Goal: Communication & Community: Answer question/provide support

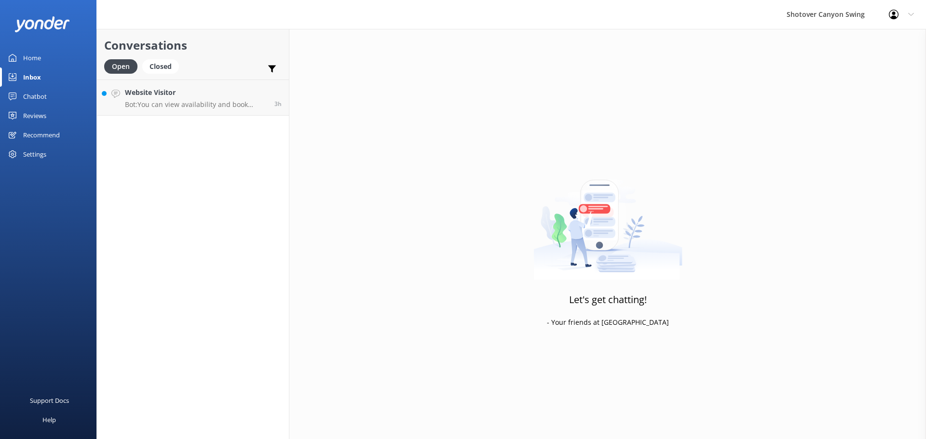
click at [197, 99] on div "Website Visitor Bot: You can view availability and book online at [URL][DOMAIN_…" at bounding box center [196, 97] width 142 height 21
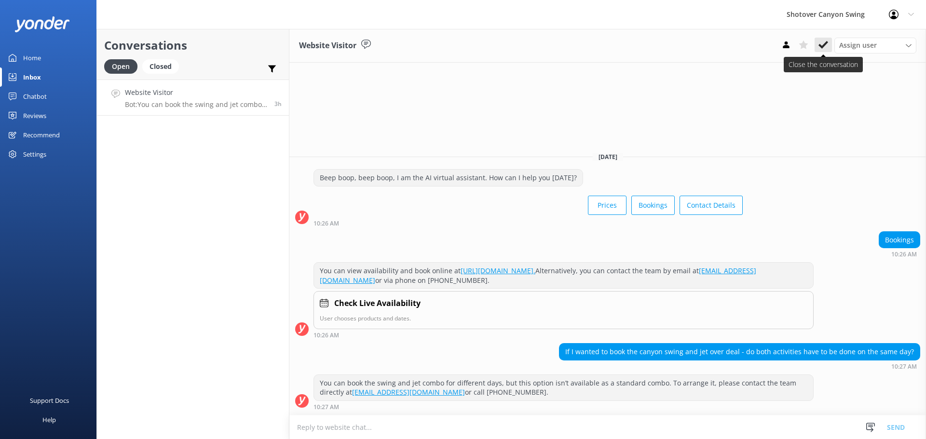
click at [825, 44] on use at bounding box center [823, 45] width 10 height 8
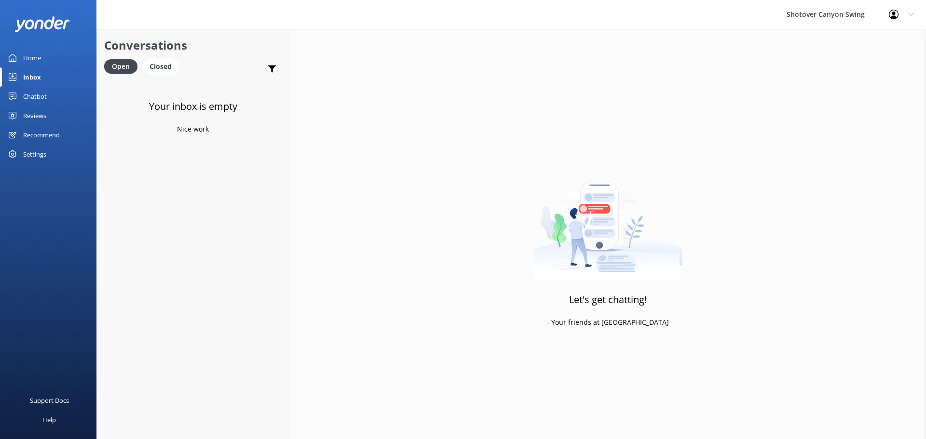
click at [15, 117] on icon at bounding box center [13, 116] width 8 height 8
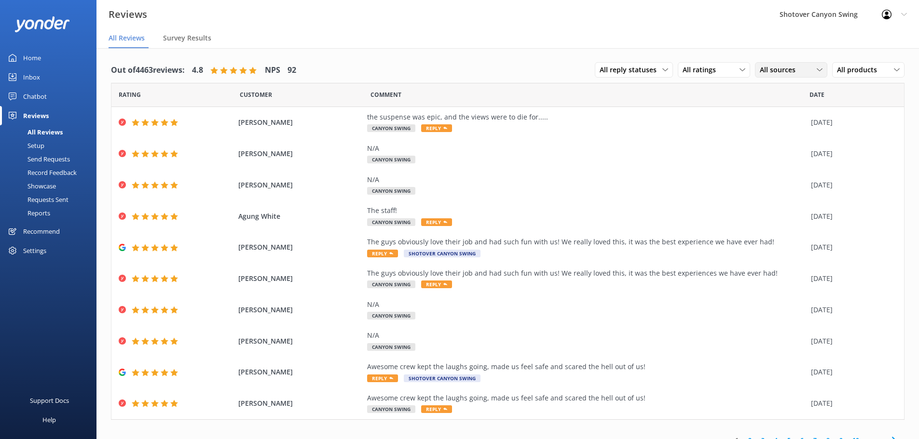
click at [770, 68] on span "All sources" at bounding box center [779, 70] width 41 height 11
click at [782, 187] on div "Google reviews" at bounding box center [797, 187] width 56 height 10
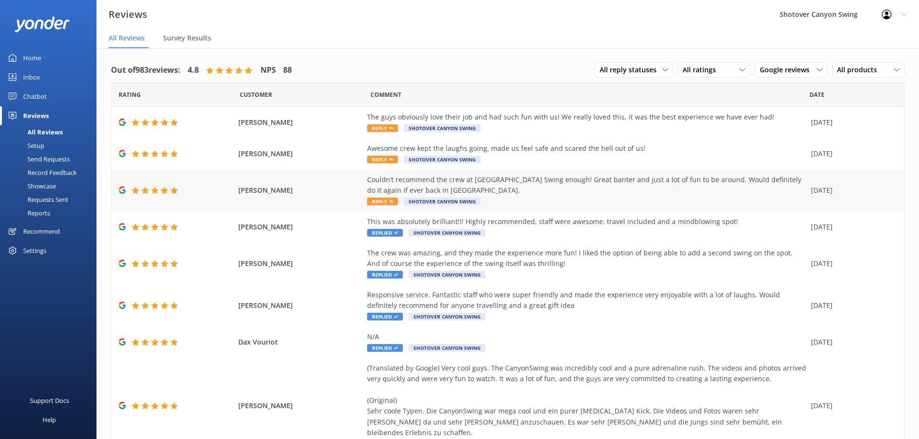
click at [596, 197] on div "Couldn’t recommend the crew at [GEOGRAPHIC_DATA] Swing enough! Great banter and…" at bounding box center [586, 191] width 439 height 32
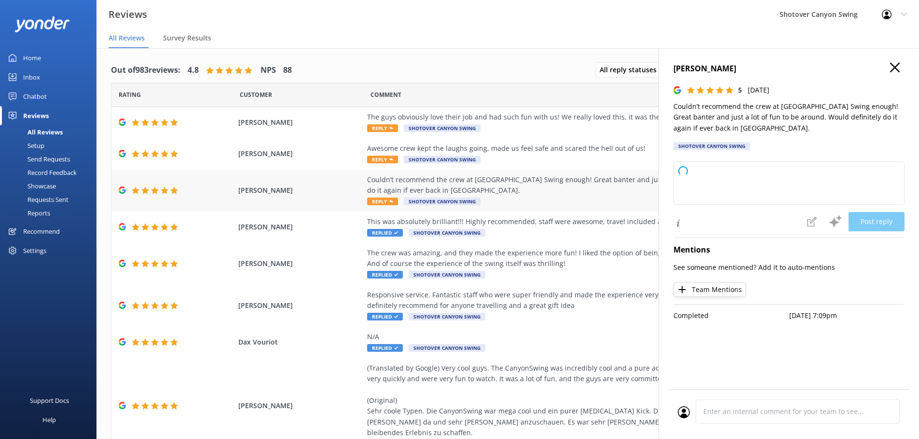
type textarea "Thank you so much for your awesome review! We're thrilled you had a great time …"
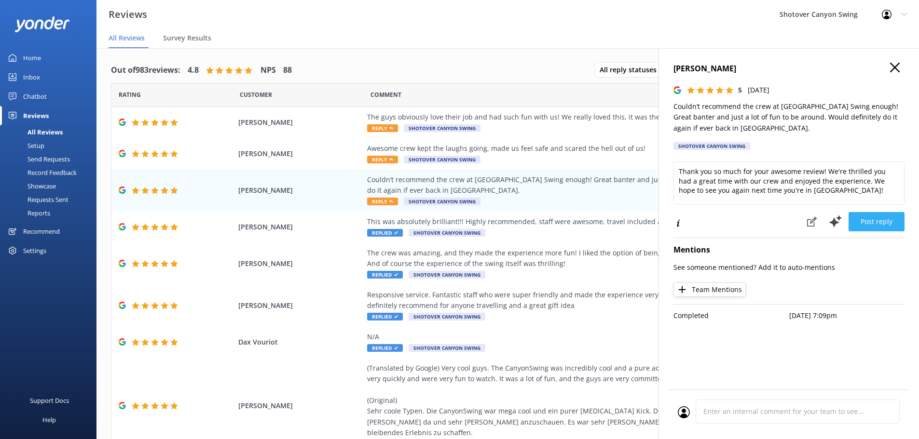
click at [865, 225] on button "Post reply" at bounding box center [876, 221] width 56 height 19
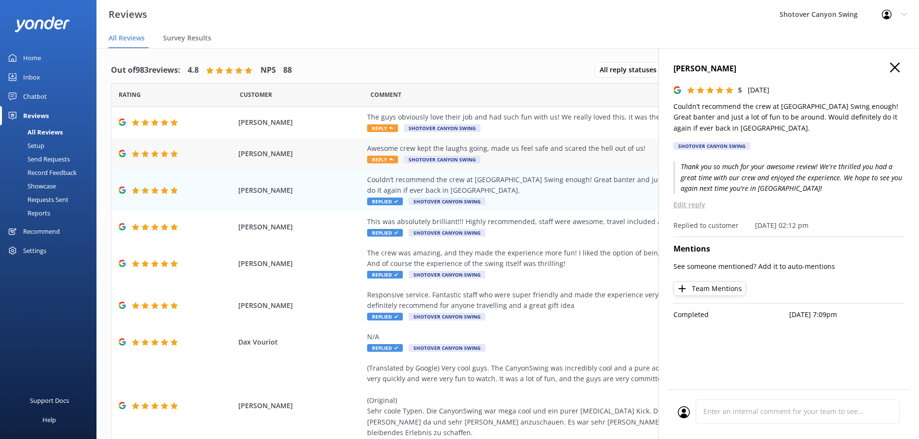
click at [543, 154] on div "Awesome crew kept the laughs going, made us feel safe and scared the hell out o…" at bounding box center [586, 154] width 439 height 22
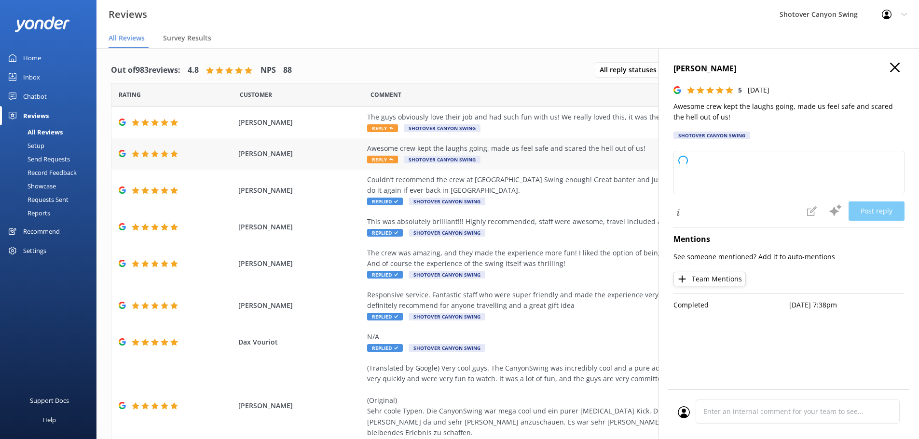
type textarea "Thank you so much for your fantastic review! We're thrilled you had a fun, safe…"
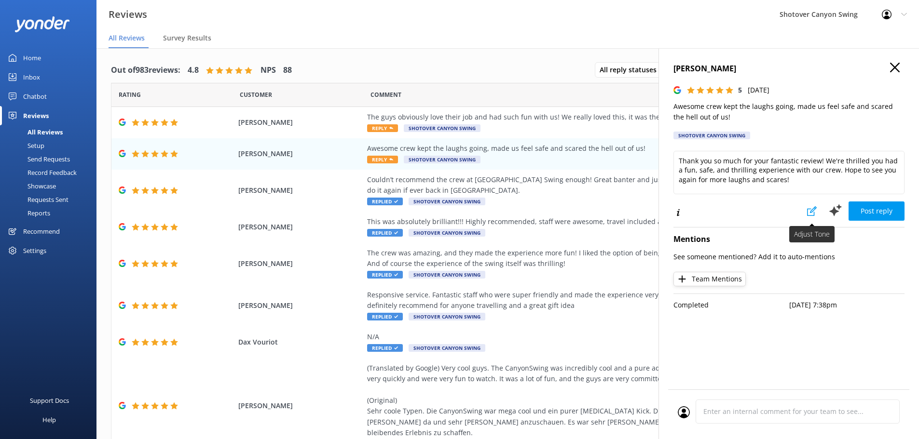
click at [809, 210] on icon at bounding box center [812, 211] width 10 height 10
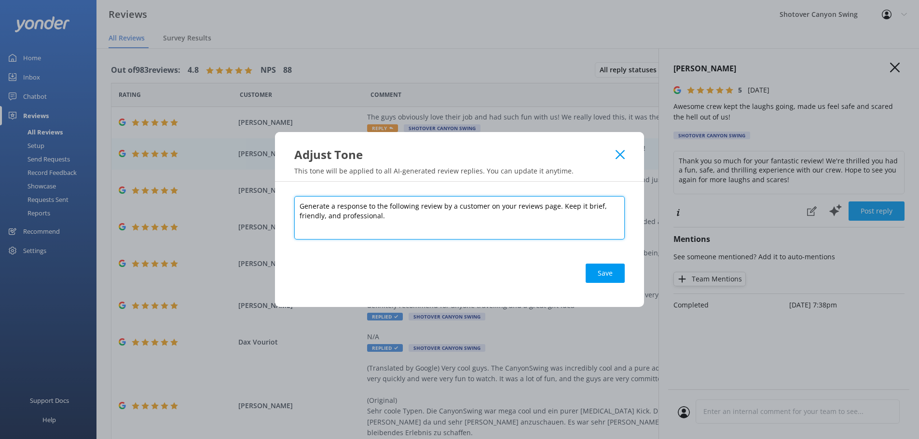
click at [383, 218] on textarea "Generate a response to the following review by a customer on your reviews page.…" at bounding box center [459, 217] width 330 height 43
click at [312, 217] on textarea "Generate a response to the following review by a customer on your reviews page.…" at bounding box center [459, 217] width 330 height 43
click at [426, 220] on textarea "Generate a response to the following review by a customer on your reviews page.…" at bounding box center [459, 217] width 330 height 43
click at [394, 214] on textarea "Generate a response to the following review by a customer on your reviews page.…" at bounding box center [459, 217] width 330 height 43
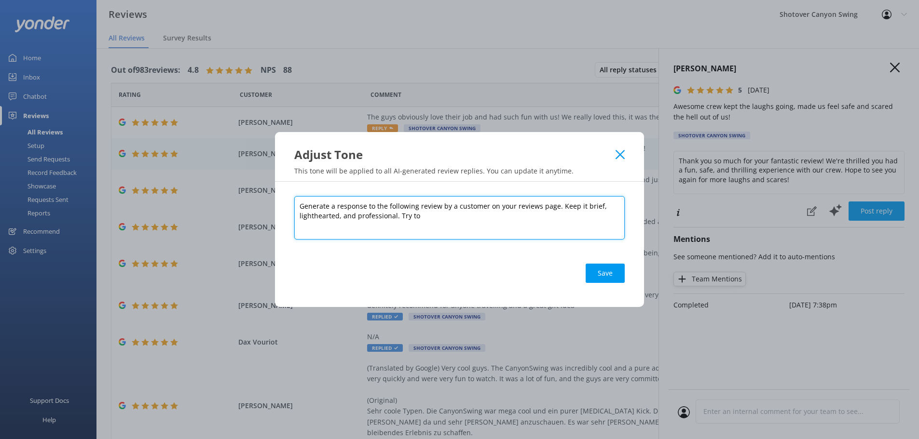
click at [395, 216] on textarea "Generate a response to the following review by a customer on your reviews page.…" at bounding box center [459, 217] width 330 height 43
drag, startPoint x: 594, startPoint y: 215, endPoint x: 453, endPoint y: 214, distance: 140.8
click at [453, 214] on textarea "Generate a response to the following review by a customer on your reviews page.…" at bounding box center [459, 217] width 330 height 43
click at [396, 215] on textarea "Generate a response to the following review by a customer on your reviews page.…" at bounding box center [459, 217] width 330 height 43
click at [526, 216] on textarea "Generate a response to the following review by a customer on your reviews page.…" at bounding box center [459, 217] width 330 height 43
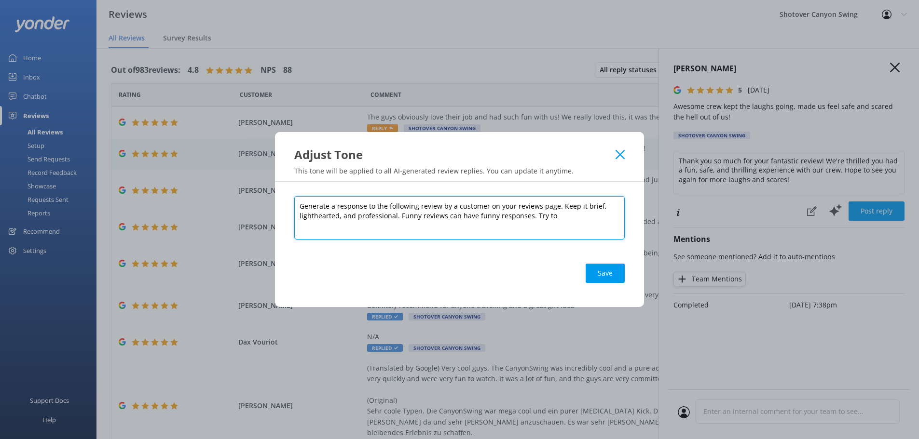
click at [556, 218] on textarea "Generate a response to the following review by a customer on your reviews page.…" at bounding box center [459, 217] width 330 height 43
type textarea "Generate a response to the following review by a customer on your reviews page.…"
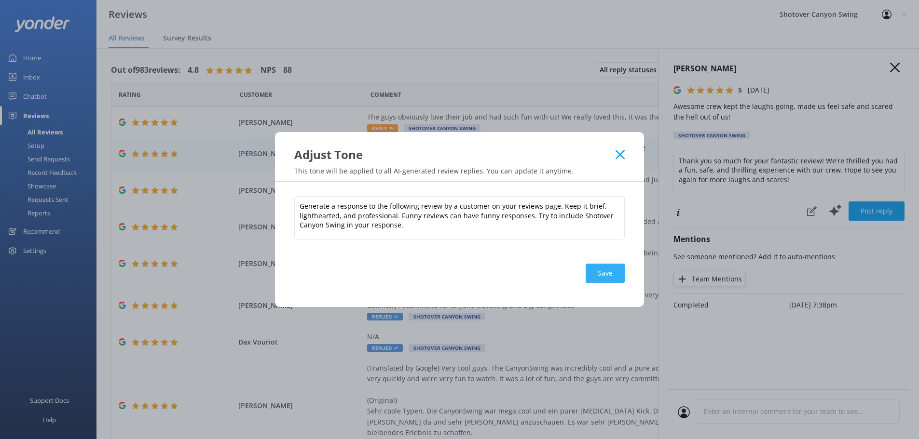
click at [614, 271] on button "Save" at bounding box center [604, 273] width 39 height 19
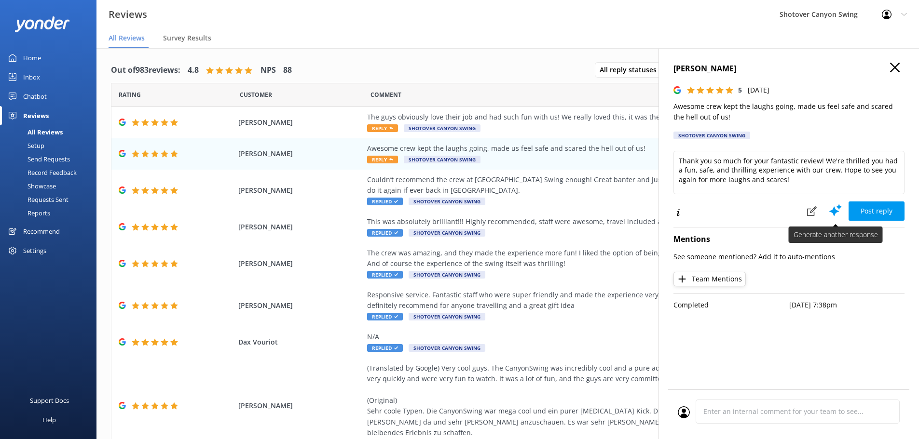
click at [840, 214] on icon at bounding box center [835, 210] width 14 height 14
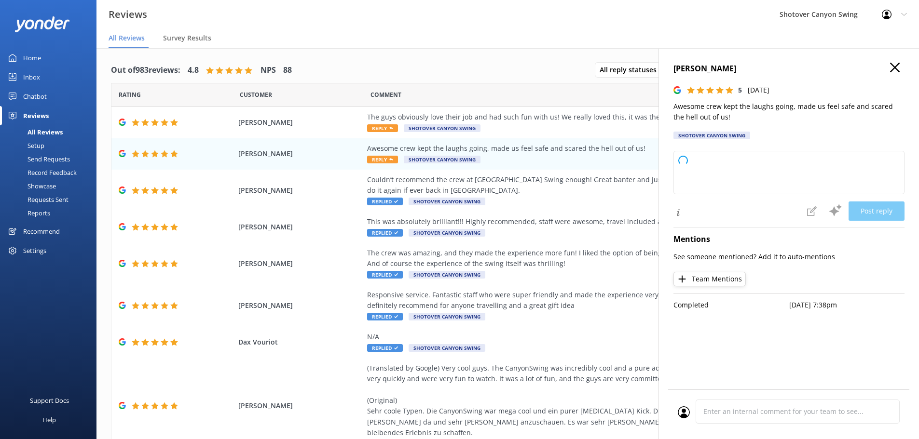
type textarea "Thanks for the epic review! Our Shotover Canyon Swing crew are experts at keepi…"
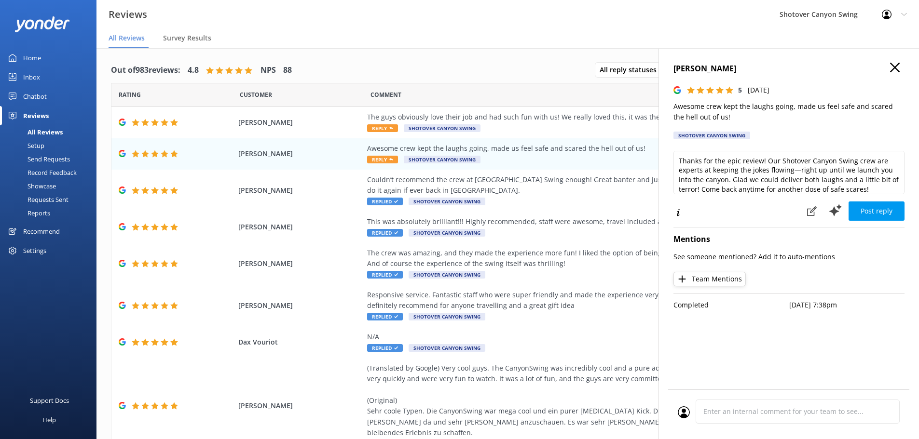
scroll to position [5, 0]
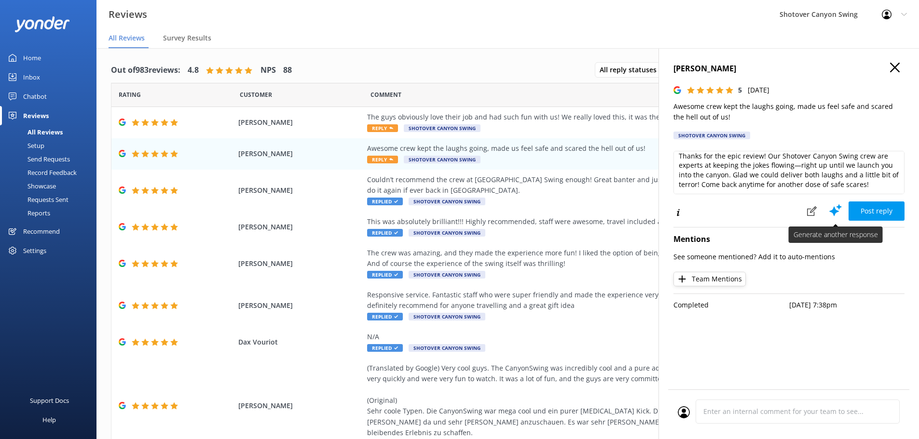
click at [838, 206] on use at bounding box center [835, 210] width 13 height 12
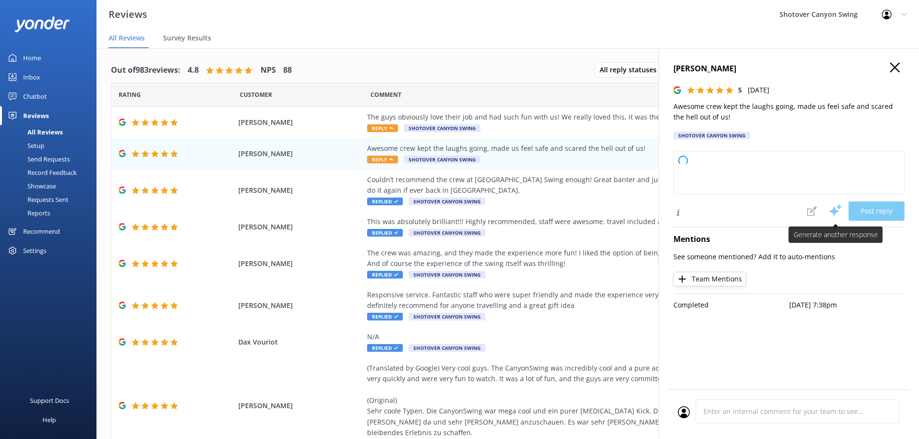
scroll to position [0, 0]
type textarea "Thanks for swinging by and leaving us a legendary review! Our crew takes pride …"
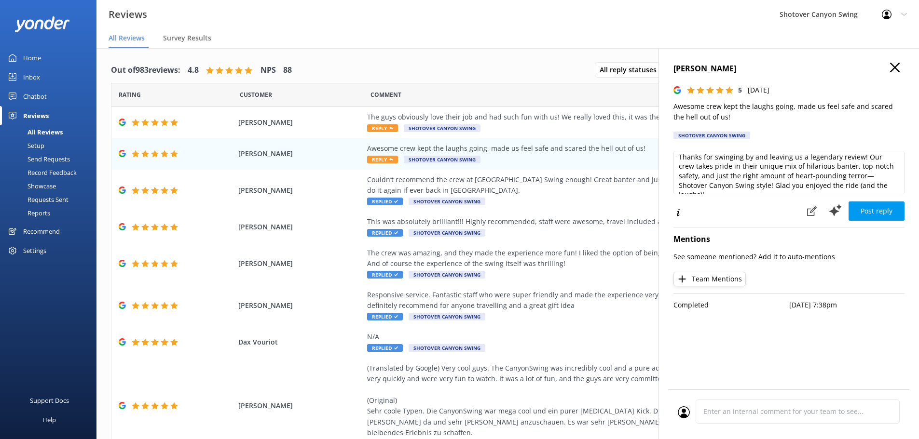
scroll to position [5, 0]
click at [880, 210] on button "Post reply" at bounding box center [876, 211] width 56 height 19
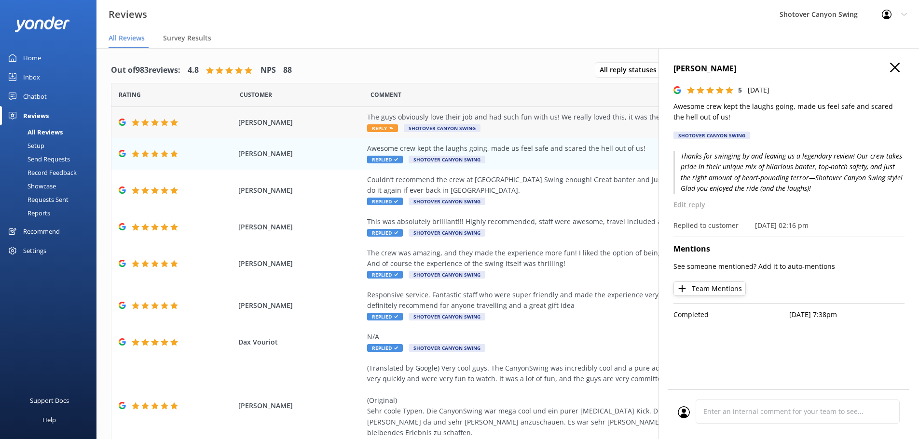
click at [494, 129] on div "The guys obviously love their job and had such fun with us! We really loved thi…" at bounding box center [586, 123] width 439 height 22
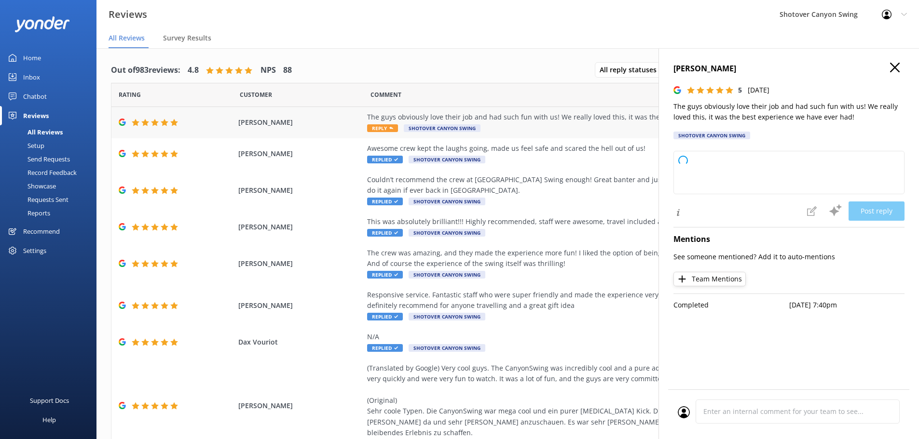
type textarea "Thanks so much for swinging by (literally)! Our team gets a big thrill from sha…"
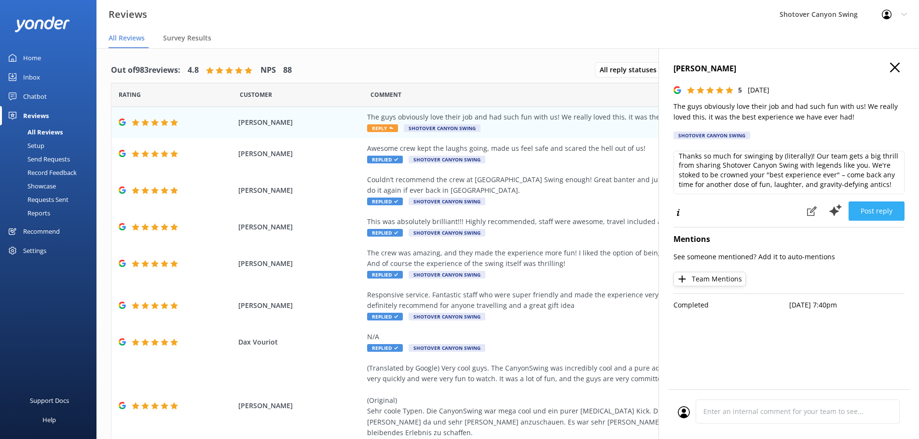
click at [880, 210] on button "Post reply" at bounding box center [876, 211] width 56 height 19
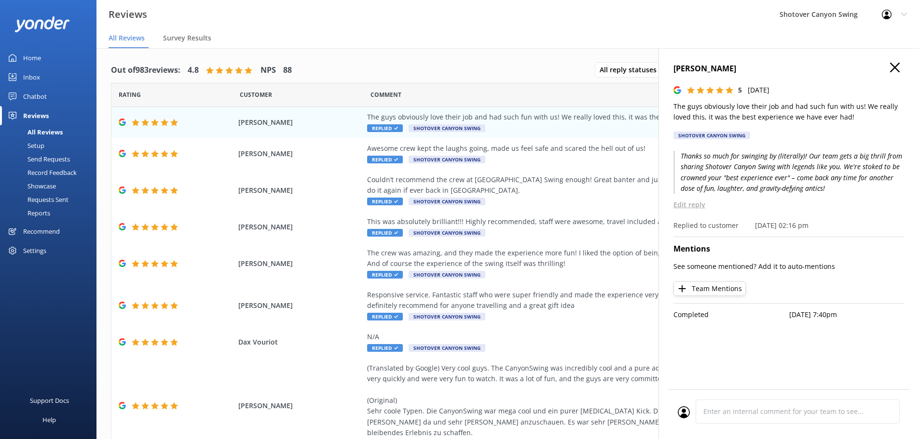
click at [892, 68] on icon "button" at bounding box center [895, 68] width 10 height 10
